Goal: Information Seeking & Learning: Learn about a topic

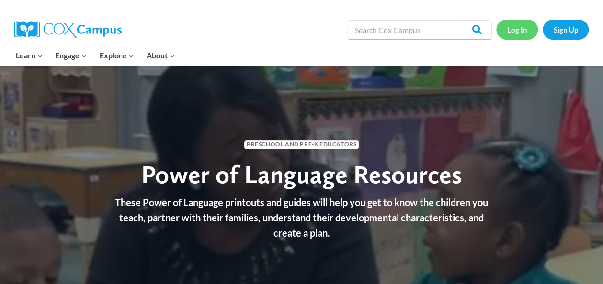
click at [519, 28] on link "Log In" at bounding box center [517, 30] width 42 height 20
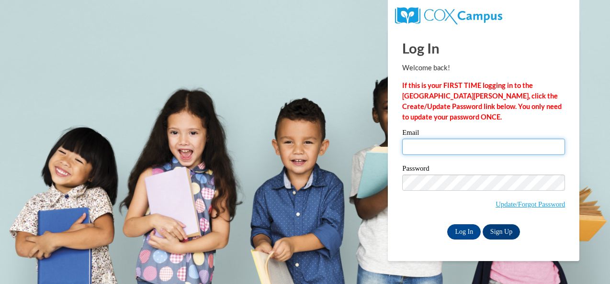
click at [458, 144] on input "Email" at bounding box center [483, 147] width 163 height 16
drag, startPoint x: 459, startPoint y: 150, endPoint x: 241, endPoint y: 75, distance: 230.4
click at [239, 78] on body "This site uses cookies to help improve your learning experience. By continuing …" at bounding box center [305, 142] width 610 height 284
click at [542, 150] on input "Email" at bounding box center [483, 147] width 163 height 16
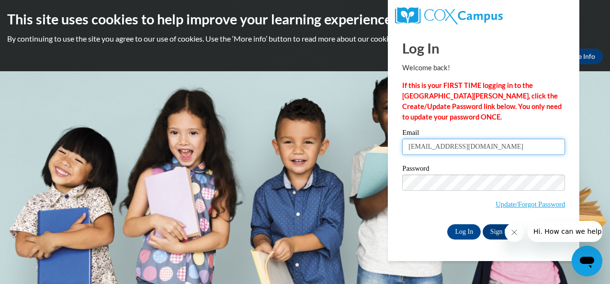
type input "nyeinnyeinthu0089@gmail.com"
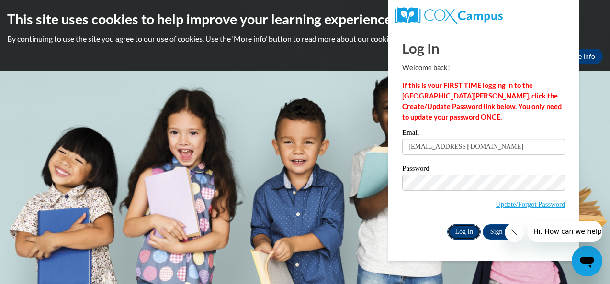
click at [468, 227] on input "Log In" at bounding box center [464, 232] width 34 height 15
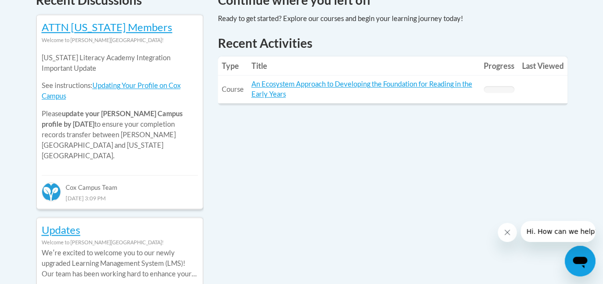
scroll to position [479, 0]
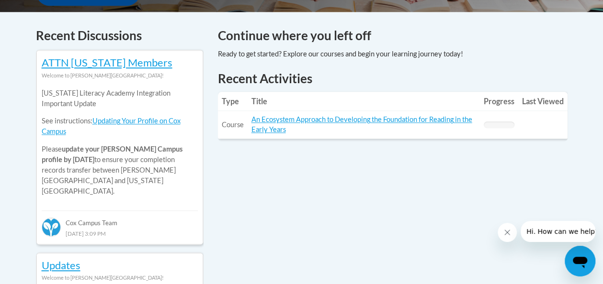
scroll to position [383, 0]
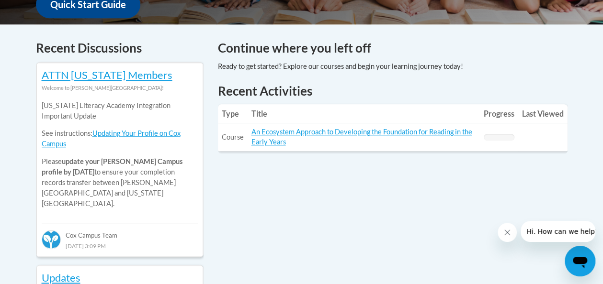
click at [295, 137] on td "Title: An Ecosystem Approach to Developing the Foundation for Reading in the Ea…" at bounding box center [364, 138] width 232 height 28
click at [287, 144] on td "Title: An Ecosystem Approach to Developing the Foundation for Reading in the Ea…" at bounding box center [364, 138] width 232 height 28
click at [299, 141] on td "Title: An Ecosystem Approach to Developing the Foundation for Reading in the Ea…" at bounding box center [364, 138] width 232 height 28
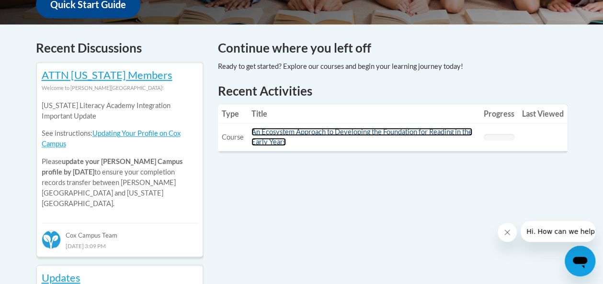
click at [263, 146] on link "An Ecosystem Approach to Developing the Foundation for Reading in the Early Yea…" at bounding box center [361, 137] width 221 height 18
click at [264, 146] on link "An Ecosystem Approach to Developing the Foundation for Reading in the Early Yea…" at bounding box center [361, 137] width 221 height 18
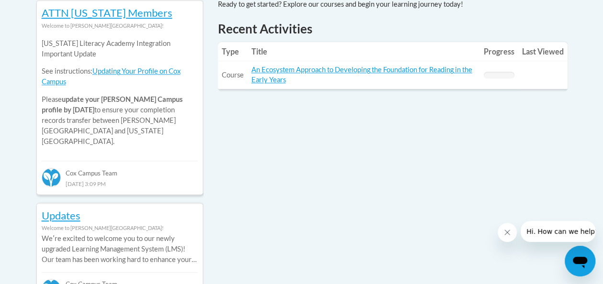
scroll to position [431, 0]
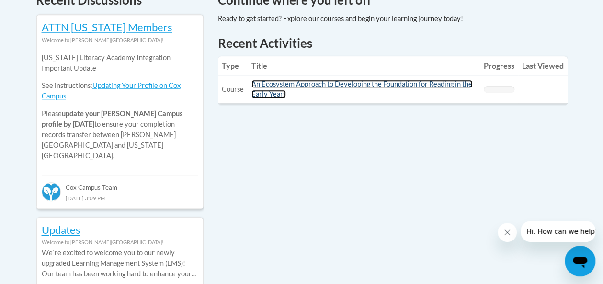
click at [271, 85] on link "An Ecosystem Approach to Developing the Foundation for Reading in the Early Yea…" at bounding box center [361, 89] width 221 height 18
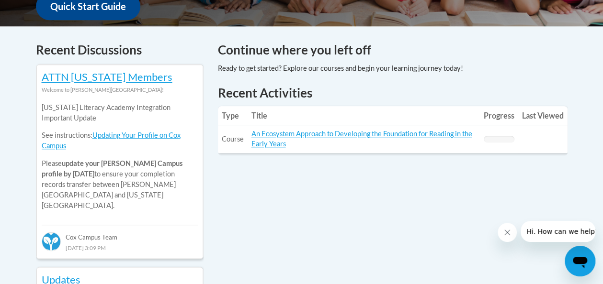
scroll to position [287, 0]
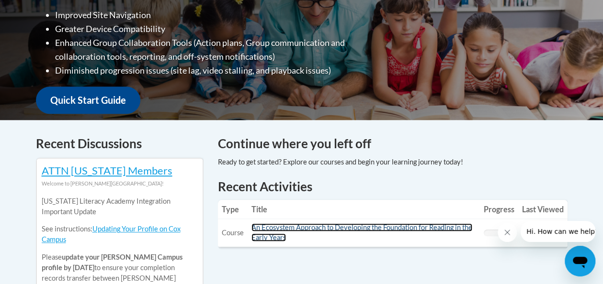
click at [338, 226] on link "An Ecosystem Approach to Developing the Foundation for Reading in the Early Yea…" at bounding box center [361, 233] width 221 height 18
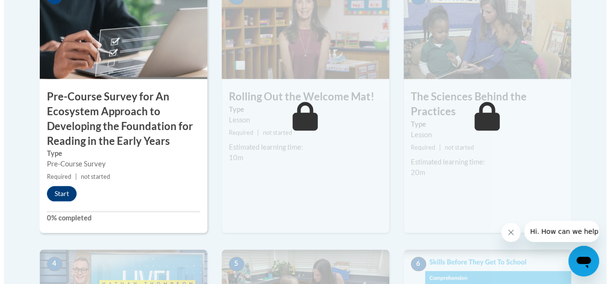
scroll to position [335, 0]
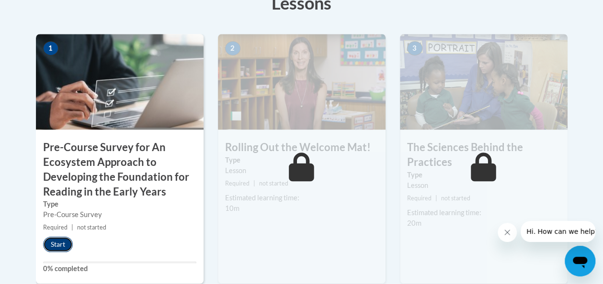
click at [59, 242] on button "Start" at bounding box center [58, 244] width 30 height 15
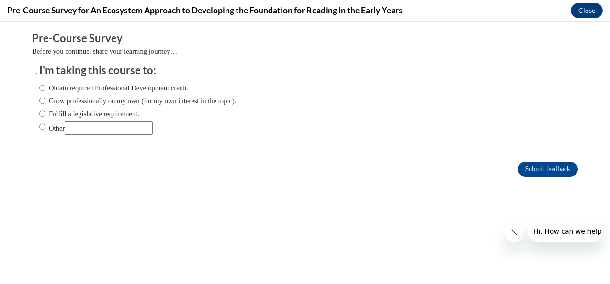
scroll to position [0, 0]
click at [73, 128] on input "Other" at bounding box center [109, 128] width 88 height 13
drag, startPoint x: 205, startPoint y: 136, endPoint x: 203, endPoint y: 140, distance: 4.9
click at [204, 138] on div "Obtain required Professional Development credit. Grow professionally on my own …" at bounding box center [137, 109] width 197 height 62
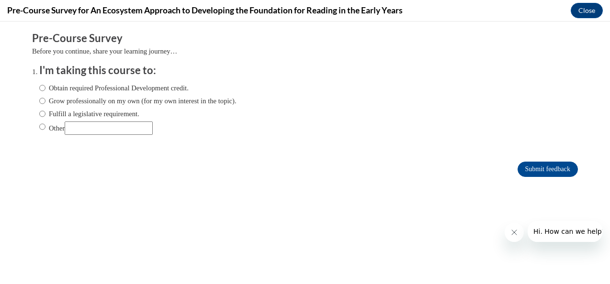
click at [203, 139] on div "Obtain required Professional Development credit. Grow professionally on my own …" at bounding box center [137, 109] width 197 height 62
click at [39, 88] on input "Obtain required Professional Development credit." at bounding box center [42, 88] width 6 height 11
radio input "true"
click at [532, 167] on input "Submit feedback" at bounding box center [548, 169] width 60 height 15
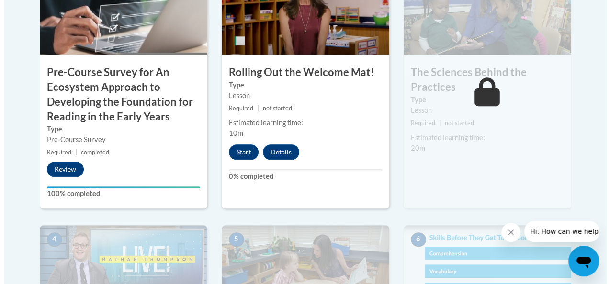
scroll to position [431, 0]
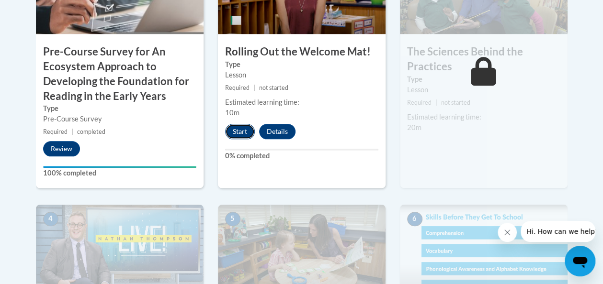
click at [235, 128] on button "Start" at bounding box center [240, 131] width 30 height 15
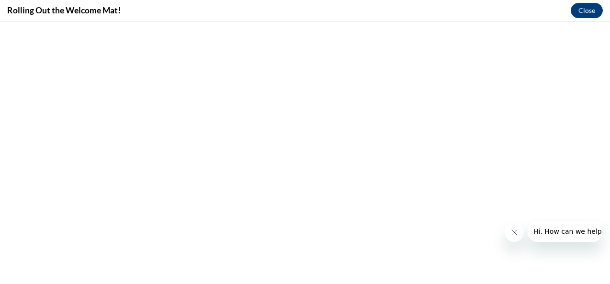
click at [513, 235] on icon "Close message from company" at bounding box center [514, 233] width 8 height 8
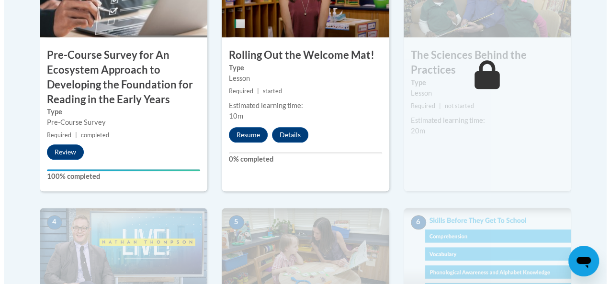
scroll to position [431, 0]
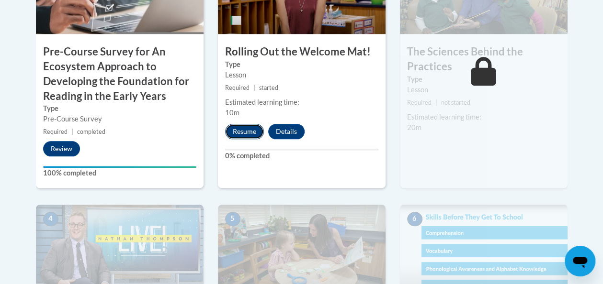
click at [253, 131] on button "Resume" at bounding box center [244, 131] width 39 height 15
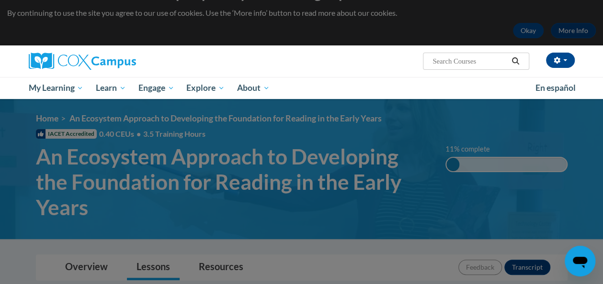
scroll to position [48, 0]
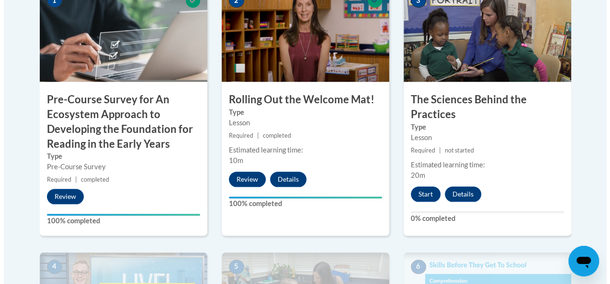
scroll to position [431, 0]
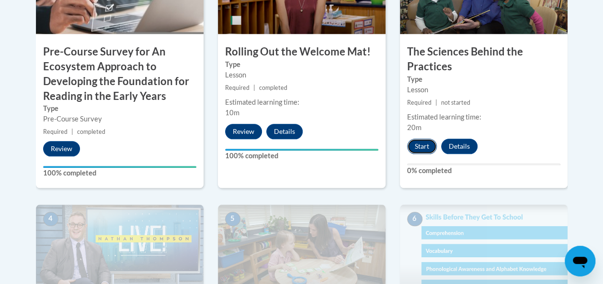
click at [428, 145] on button "Start" at bounding box center [422, 146] width 30 height 15
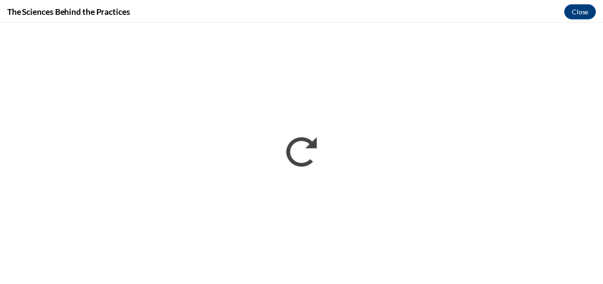
scroll to position [0, 0]
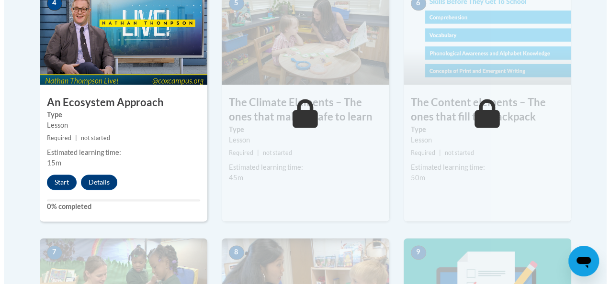
scroll to position [670, 0]
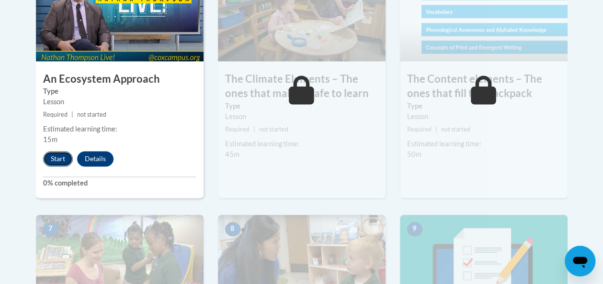
click at [53, 158] on button "Start" at bounding box center [58, 158] width 30 height 15
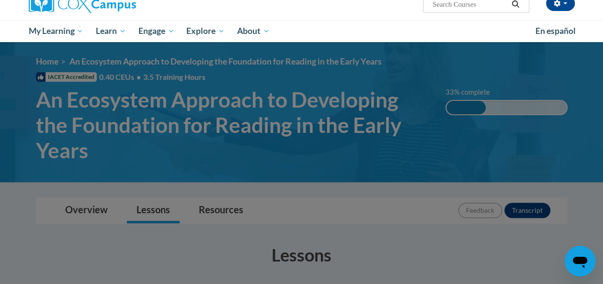
scroll to position [96, 0]
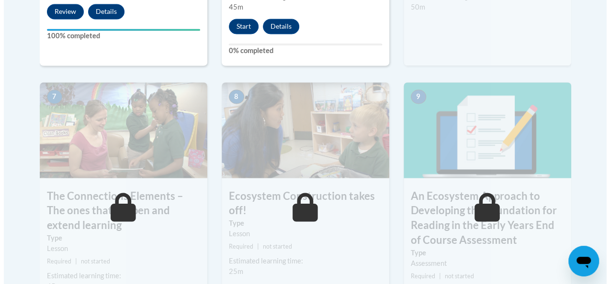
scroll to position [622, 0]
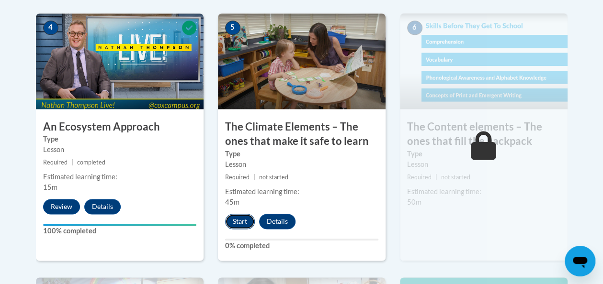
click at [247, 218] on button "Start" at bounding box center [240, 221] width 30 height 15
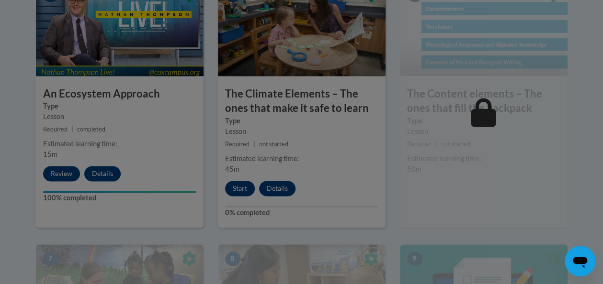
scroll to position [670, 0]
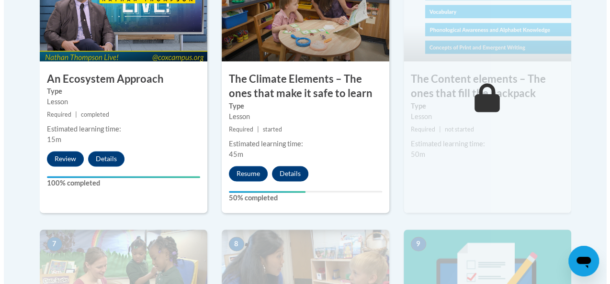
scroll to position [718, 0]
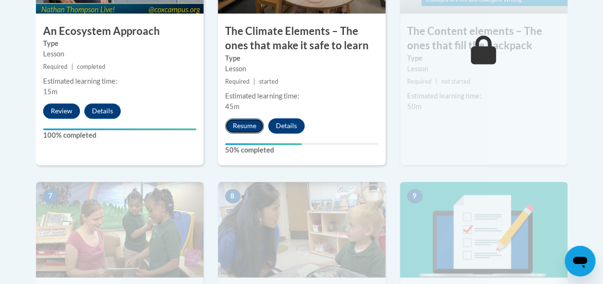
click at [244, 124] on button "Resume" at bounding box center [244, 125] width 39 height 15
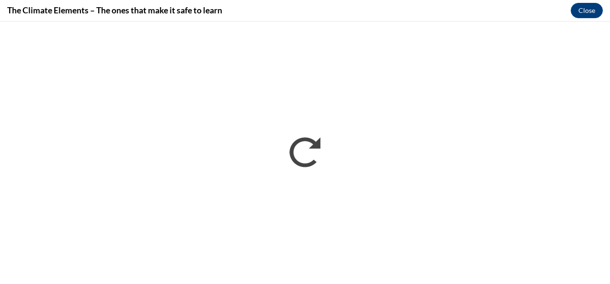
scroll to position [0, 0]
